Goal: Task Accomplishment & Management: Use online tool/utility

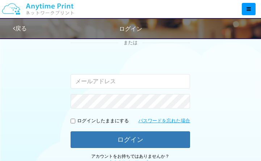
scroll to position [76, 0]
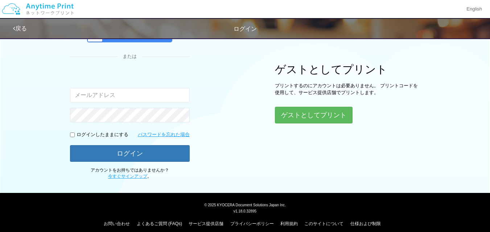
click at [123, 41] on div "Google アカウントでログイン" at bounding box center [129, 34] width 85 height 16
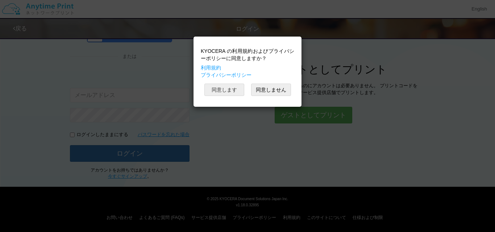
click at [229, 92] on button "同意します" at bounding box center [224, 90] width 40 height 12
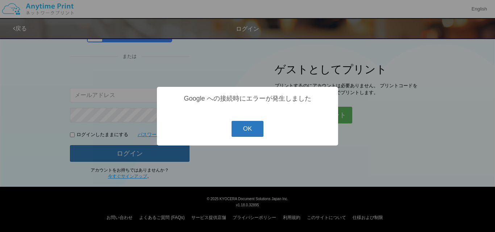
click at [250, 131] on button "OK" at bounding box center [248, 129] width 32 height 16
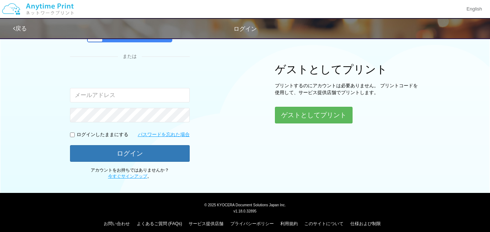
click at [149, 40] on div "Google アカウントでログイン" at bounding box center [129, 34] width 85 height 16
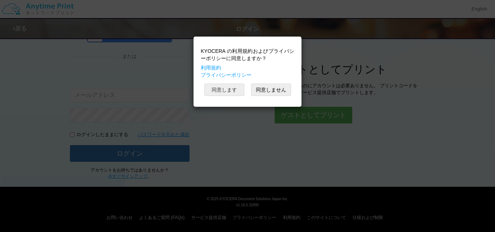
click at [226, 92] on button "同意します" at bounding box center [224, 90] width 40 height 12
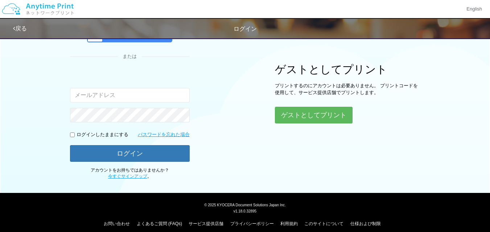
click at [153, 41] on div "Google アカウントでログイン" at bounding box center [129, 34] width 85 height 16
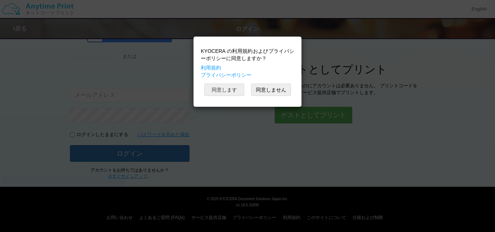
click at [219, 89] on button "同意します" at bounding box center [224, 90] width 40 height 12
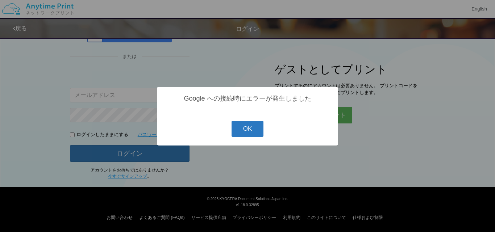
click at [245, 128] on button "OK" at bounding box center [248, 129] width 32 height 16
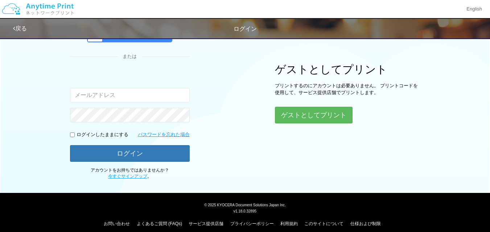
click at [159, 41] on div "Google アカウントでログイン" at bounding box center [129, 34] width 85 height 16
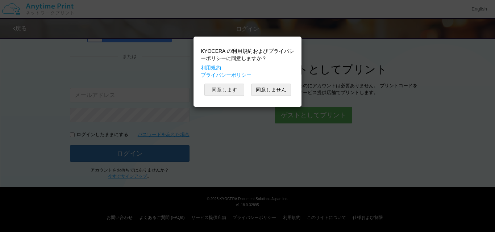
click at [218, 90] on button "同意します" at bounding box center [224, 90] width 40 height 12
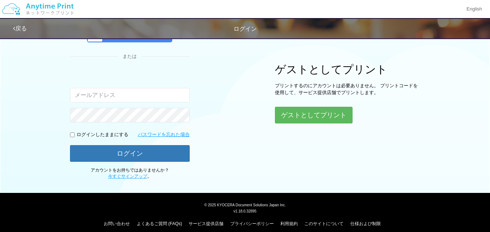
click at [167, 40] on div "Google アカウントでログイン" at bounding box center [129, 34] width 85 height 16
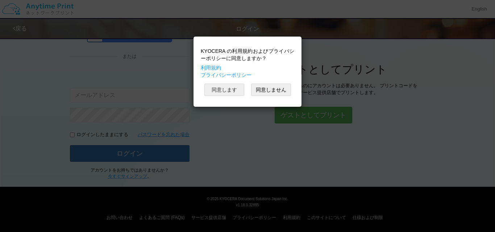
click at [231, 91] on button "同意します" at bounding box center [224, 90] width 40 height 12
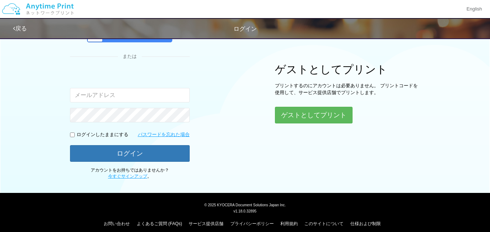
click at [142, 40] on div "Google アカウントでログイン" at bounding box center [129, 34] width 85 height 16
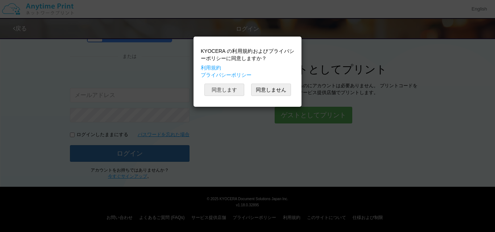
click at [228, 92] on button "同意します" at bounding box center [224, 90] width 40 height 12
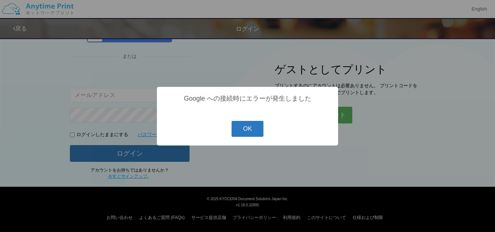
click at [252, 128] on button "OK" at bounding box center [248, 129] width 32 height 16
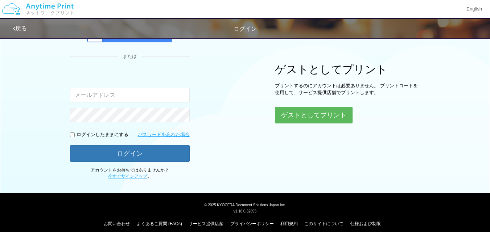
click at [170, 41] on div "Google アカウントでログイン" at bounding box center [129, 34] width 85 height 16
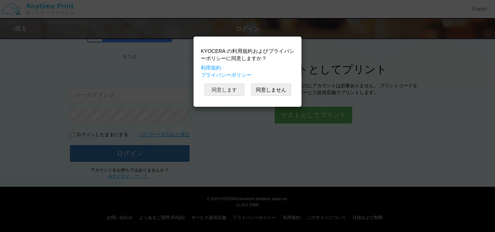
click at [231, 92] on button "同意します" at bounding box center [224, 90] width 40 height 12
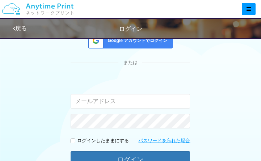
click at [119, 46] on div "Google アカウントでログイン" at bounding box center [130, 41] width 85 height 16
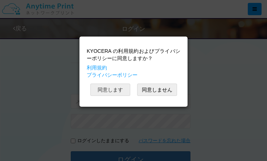
click at [117, 90] on button "同意します" at bounding box center [110, 90] width 40 height 12
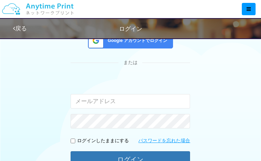
scroll to position [76, 0]
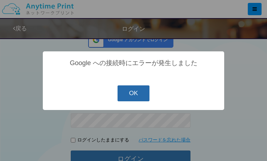
click at [136, 96] on button "OK" at bounding box center [133, 94] width 32 height 16
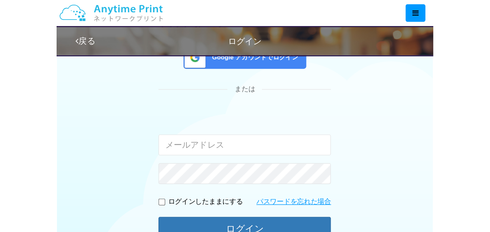
scroll to position [76, 0]
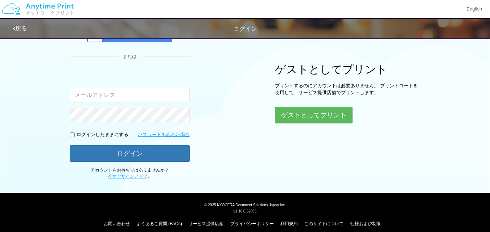
click at [157, 41] on div "Google アカウントでログイン" at bounding box center [129, 34] width 85 height 16
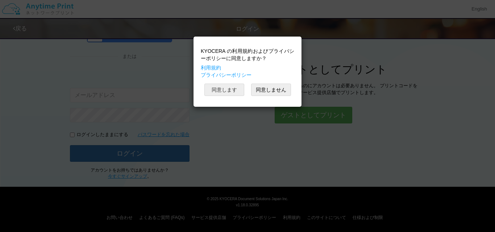
click at [234, 91] on button "同意します" at bounding box center [224, 90] width 40 height 12
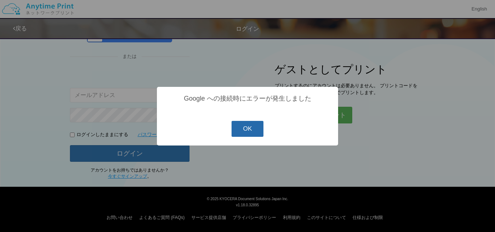
click at [250, 133] on button "OK" at bounding box center [248, 129] width 32 height 16
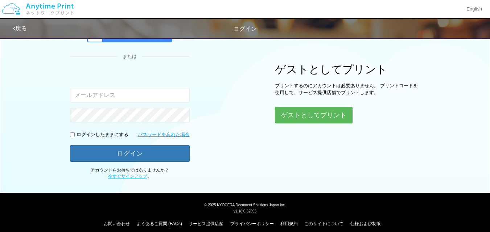
click at [166, 42] on div "Google アカウントでログイン" at bounding box center [129, 34] width 85 height 16
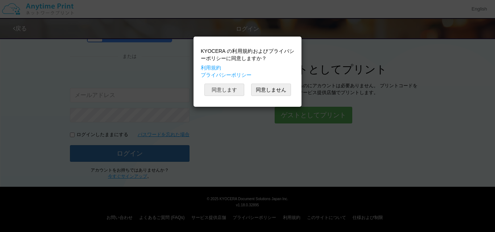
click at [232, 90] on button "同意します" at bounding box center [224, 90] width 40 height 12
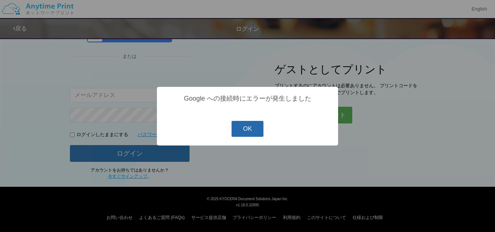
click at [247, 134] on button "OK" at bounding box center [248, 129] width 32 height 16
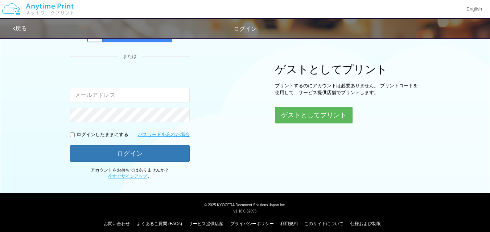
click at [146, 39] on div "Google アカウントでログイン" at bounding box center [129, 34] width 85 height 16
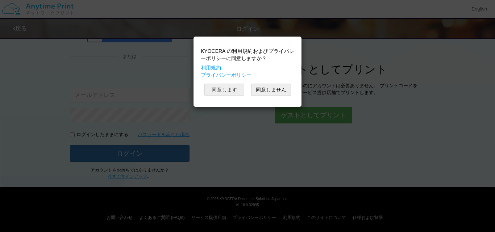
click at [227, 88] on button "同意します" at bounding box center [224, 90] width 40 height 12
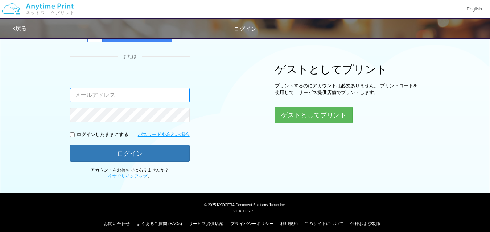
click at [146, 98] on input "email" at bounding box center [130, 95] width 120 height 15
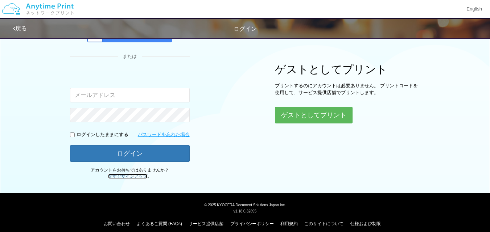
click at [134, 161] on link "今すぐサインアップ" at bounding box center [127, 176] width 39 height 5
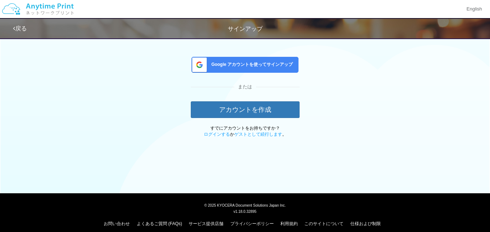
click at [253, 67] on span "Google アカウントを使ってサインアップ" at bounding box center [250, 65] width 84 height 6
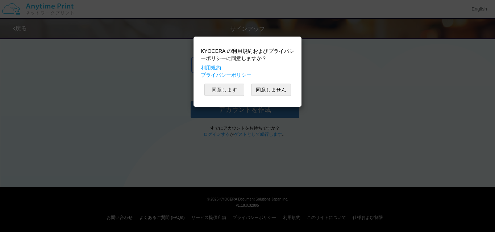
click at [227, 90] on button "同意します" at bounding box center [224, 90] width 40 height 12
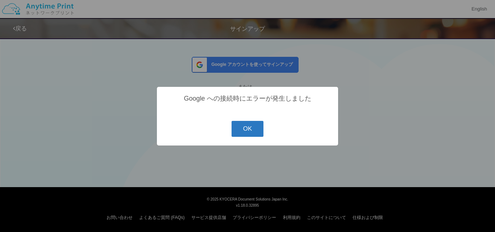
click at [249, 127] on button "OK" at bounding box center [248, 129] width 32 height 16
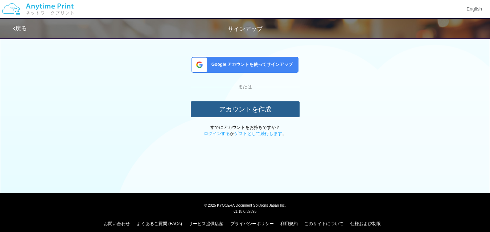
click at [252, 104] on button "アカウントを作成" at bounding box center [245, 110] width 109 height 16
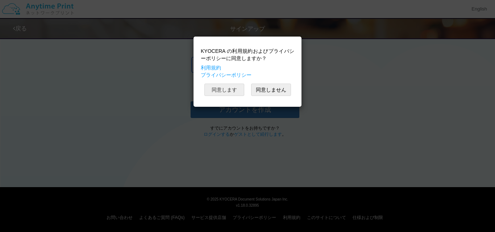
click at [223, 87] on button "同意します" at bounding box center [224, 90] width 40 height 12
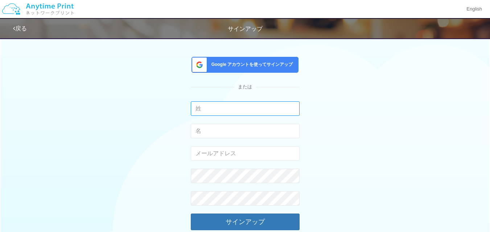
click at [244, 110] on input "text" at bounding box center [245, 109] width 109 height 15
type input "佐藤"
drag, startPoint x: 245, startPoint y: 123, endPoint x: 246, endPoint y: 127, distance: 4.1
click at [246, 127] on form "佐藤 入力できるのは文字のみです。 入力できるのは文字のみです。 有効なメールアドレスを入力してください。 このメールアドレスは、すでに別のアカウントと関連付…" at bounding box center [245, 177] width 109 height 151
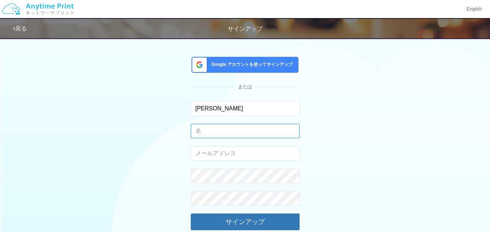
click at [246, 127] on input "text" at bounding box center [245, 131] width 109 height 15
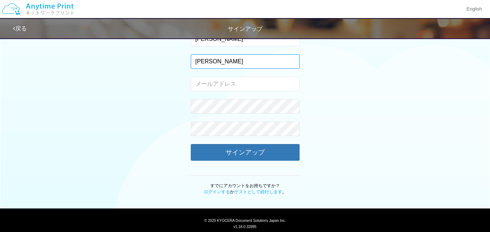
scroll to position [103, 0]
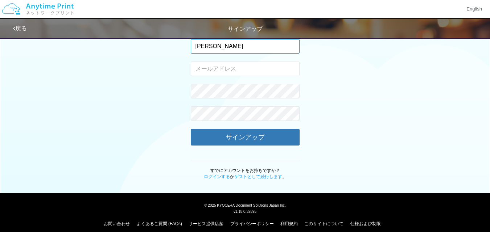
type input "かおり"
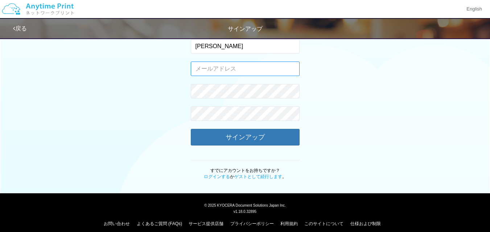
click at [242, 68] on input "email" at bounding box center [245, 69] width 109 height 15
click at [249, 161] on link "ゲストとして続行します" at bounding box center [258, 176] width 48 height 5
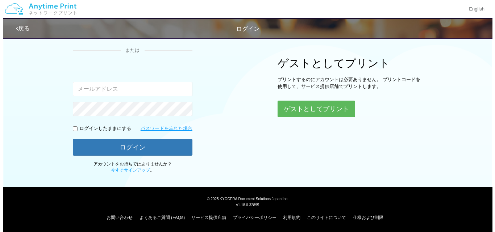
scroll to position [76, 0]
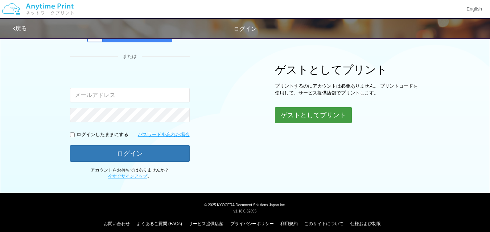
click at [266, 120] on button "ゲストとしてプリント" at bounding box center [313, 115] width 77 height 16
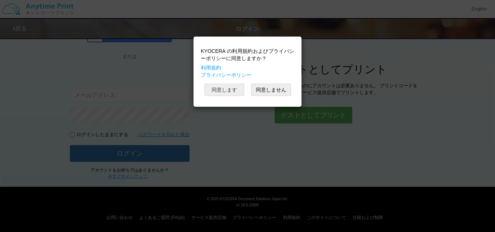
click at [239, 87] on button "同意します" at bounding box center [224, 90] width 40 height 12
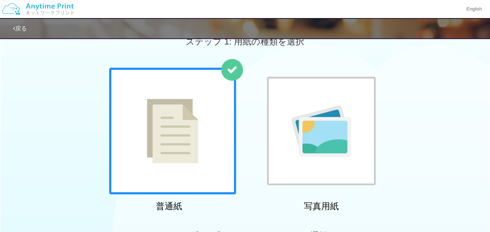
scroll to position [222, 0]
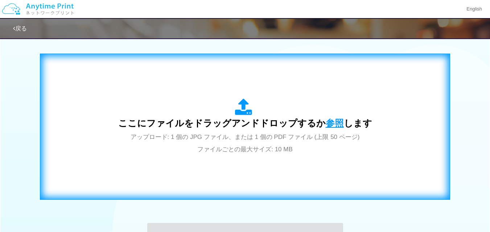
click at [266, 125] on span "参照" at bounding box center [335, 123] width 18 height 10
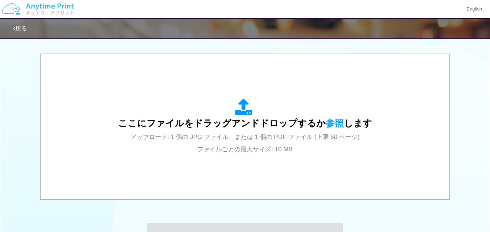
scroll to position [0, 0]
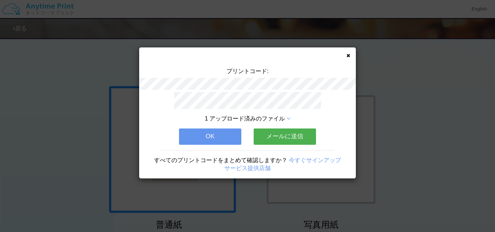
click at [266, 132] on button "メールに送信" at bounding box center [285, 137] width 62 height 16
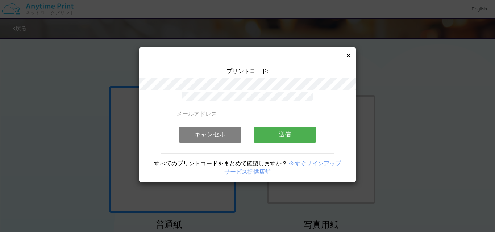
click at [250, 112] on input "email" at bounding box center [248, 114] width 152 height 15
click at [266, 54] on icon at bounding box center [349, 55] width 4 height 5
